Goal: Browse casually: Explore the website without a specific task or goal

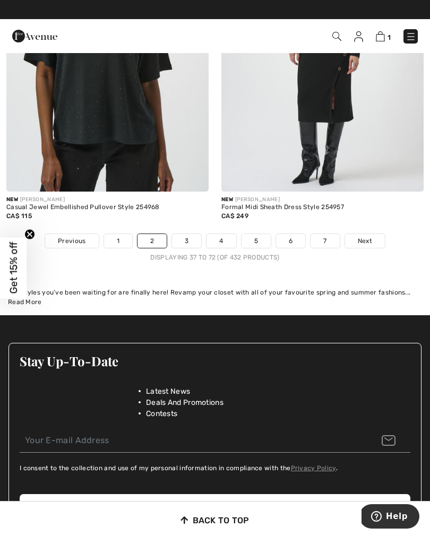
scroll to position [6455, 0]
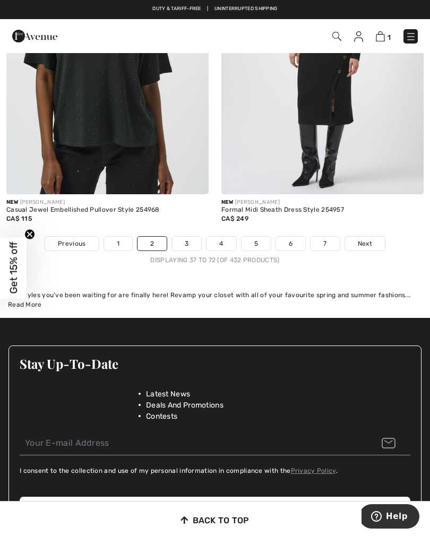
click at [370, 239] on span "Next" at bounding box center [365, 244] width 14 height 10
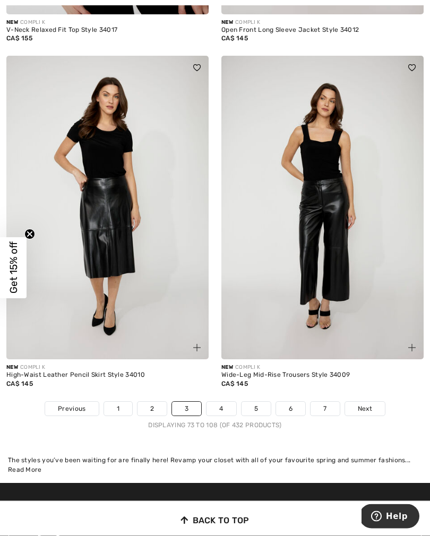
scroll to position [6274, 0]
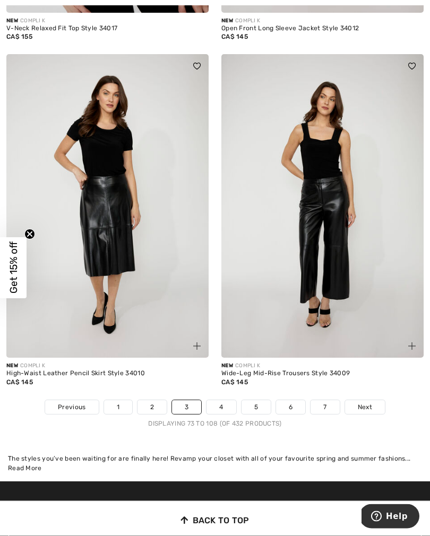
click at [373, 401] on link "Next" at bounding box center [365, 408] width 40 height 14
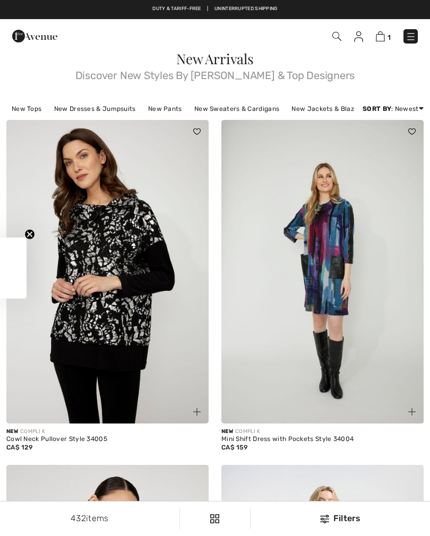
checkbox input "true"
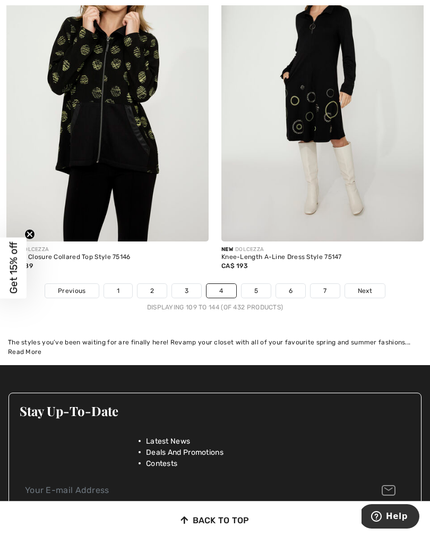
scroll to position [6311, 0]
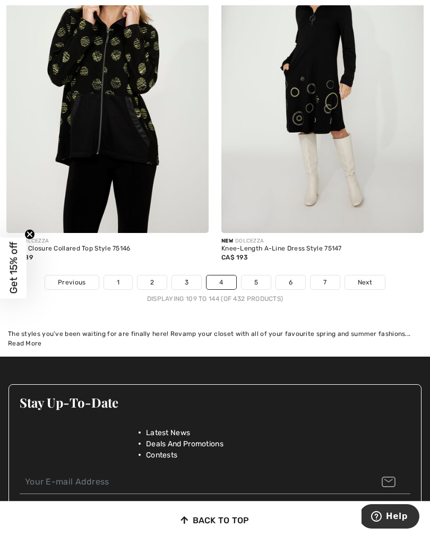
click at [365, 276] on link "Next" at bounding box center [365, 283] width 40 height 14
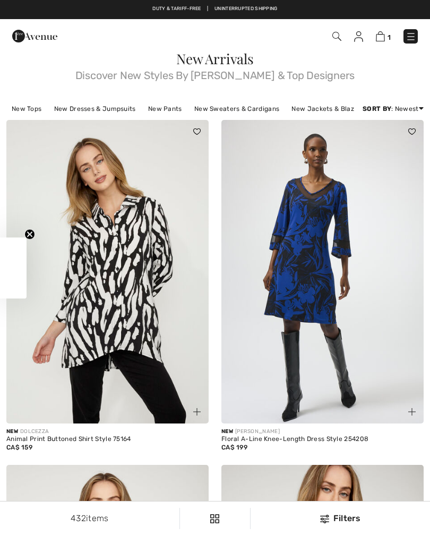
checkbox input "true"
